Goal: Task Accomplishment & Management: Use online tool/utility

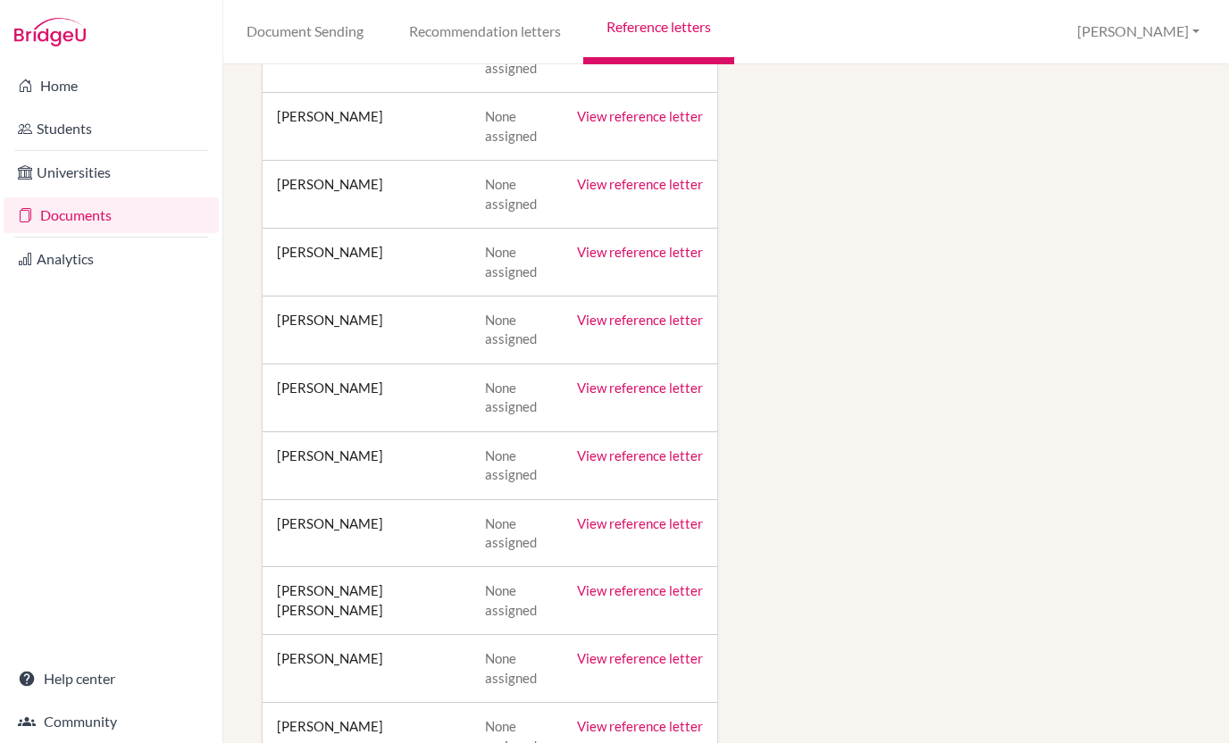
scroll to position [575, 0]
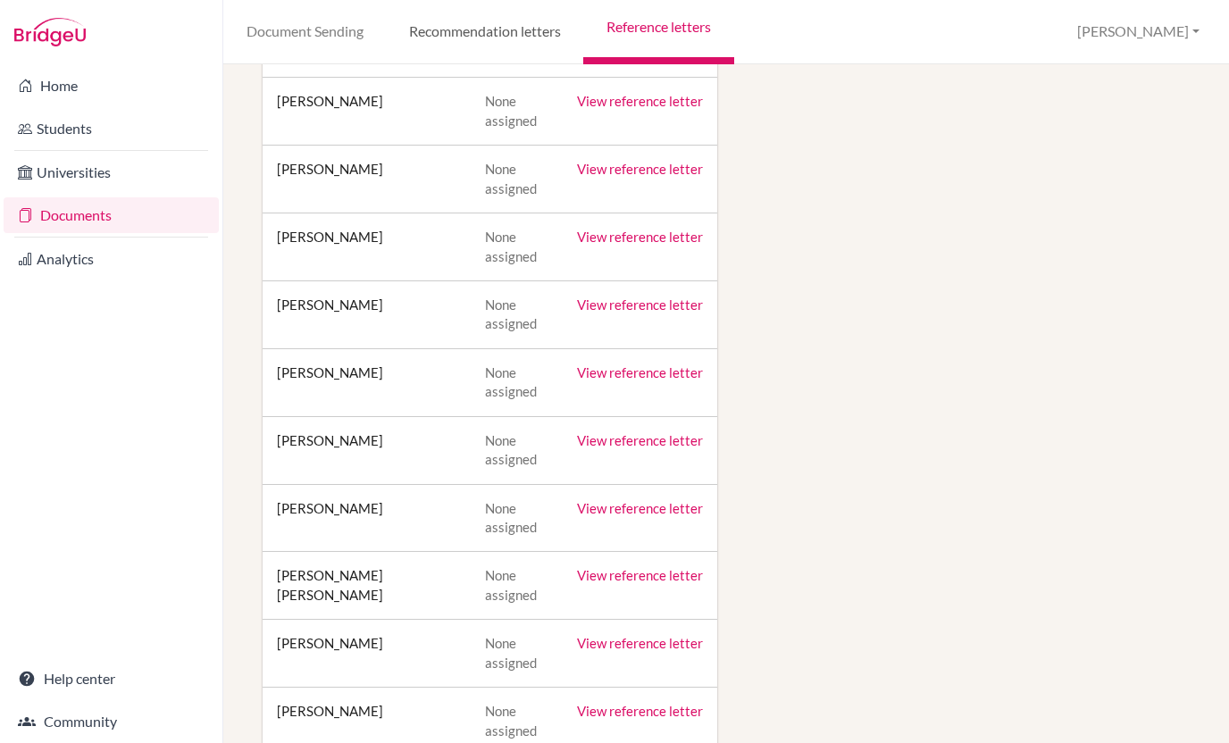
click at [483, 21] on link "Recommendation letters" at bounding box center [484, 32] width 197 height 64
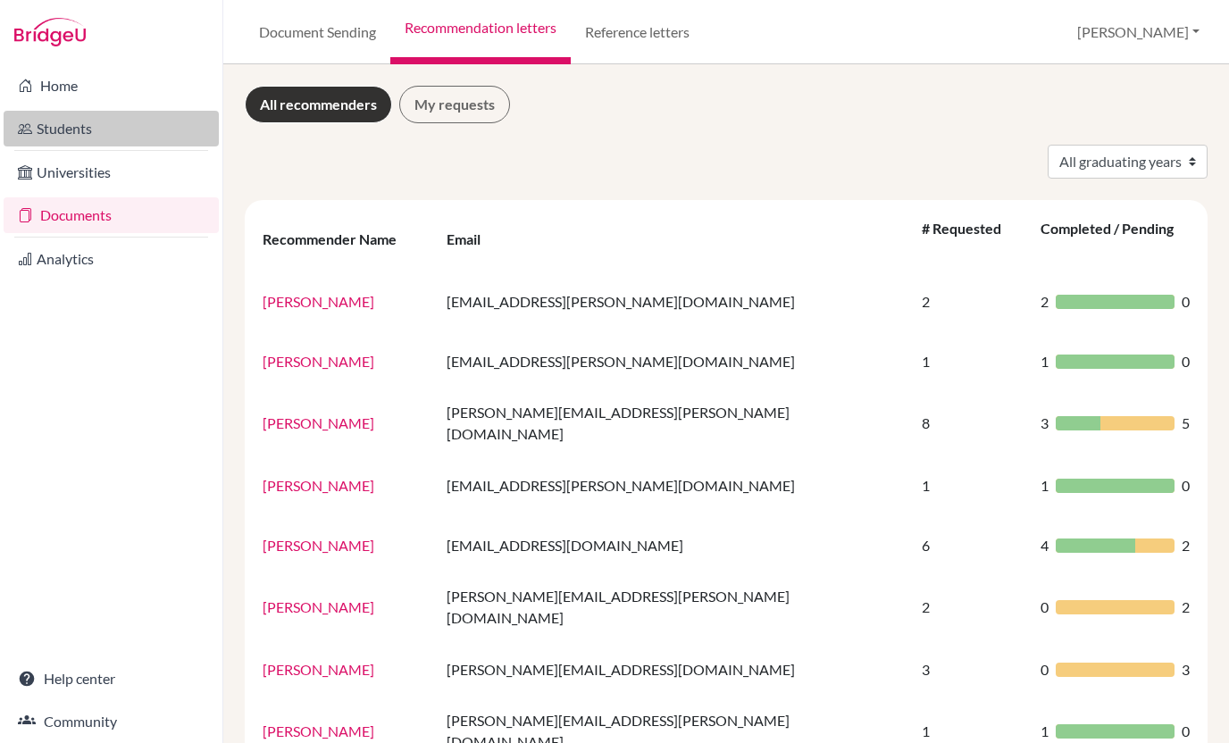
click at [83, 128] on link "Students" at bounding box center [111, 129] width 215 height 36
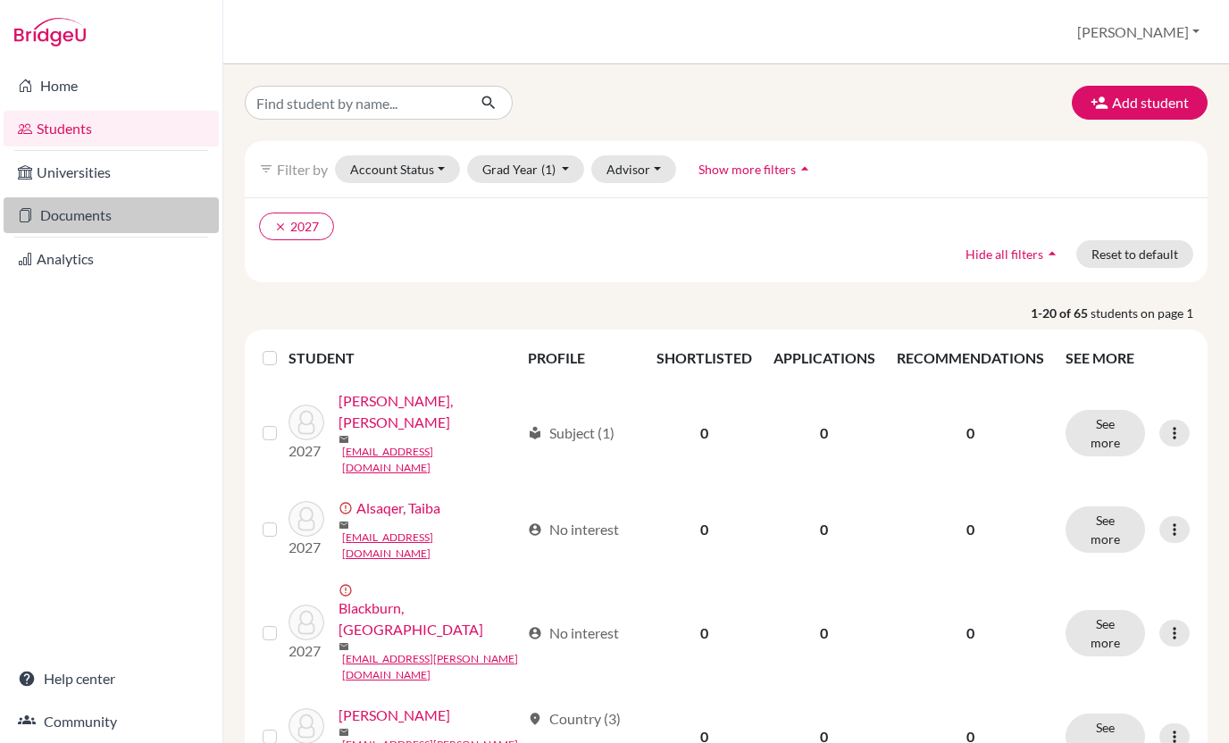
click at [96, 207] on link "Documents" at bounding box center [111, 215] width 215 height 36
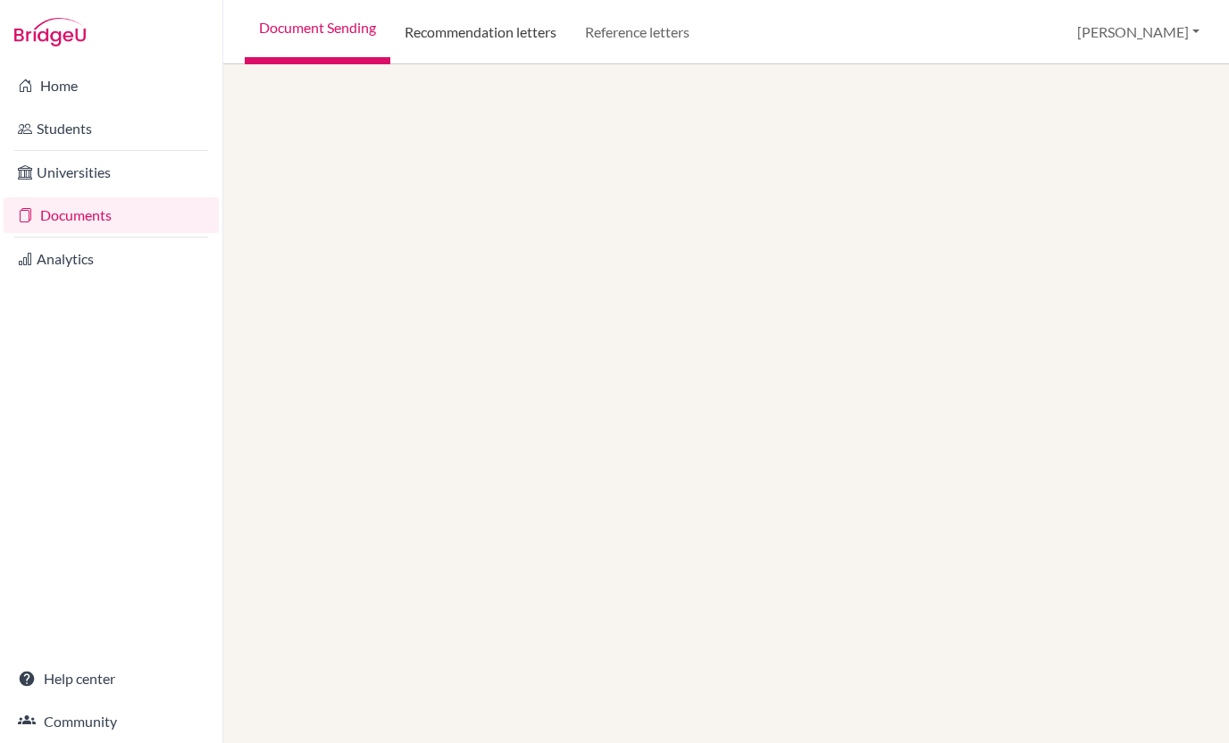
click at [456, 33] on link "Recommendation letters" at bounding box center [480, 32] width 180 height 64
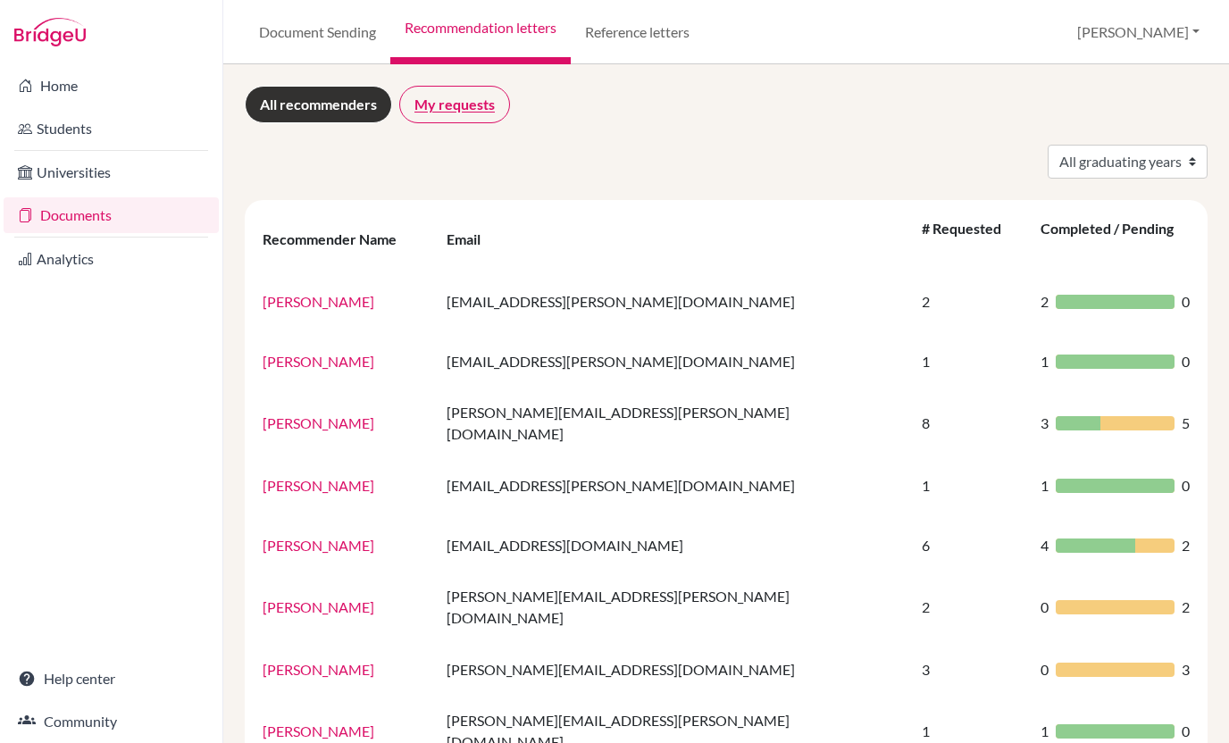
click at [453, 112] on link "My requests" at bounding box center [454, 105] width 111 height 38
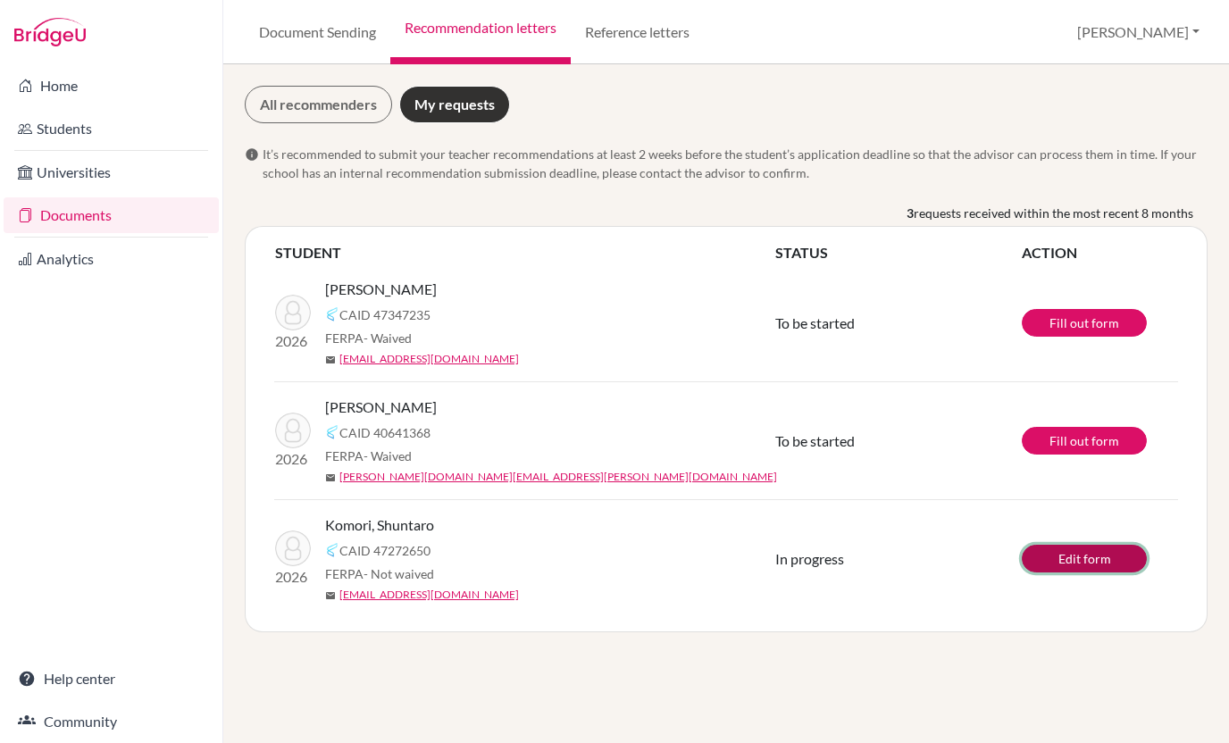
click at [1064, 563] on link "Edit form" at bounding box center [1084, 559] width 125 height 28
